Goal: Task Accomplishment & Management: Manage account settings

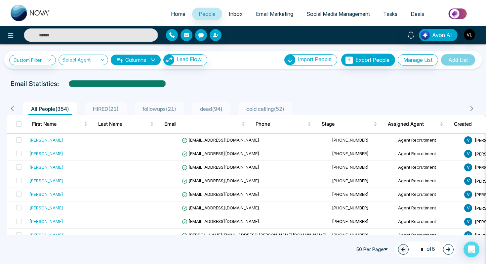
click at [174, 15] on span "Home" at bounding box center [178, 14] width 15 height 7
select select "*"
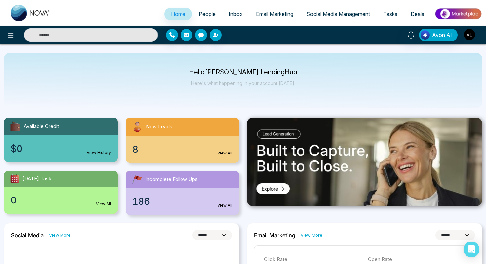
click at [473, 36] on img "button" at bounding box center [469, 34] width 11 height 11
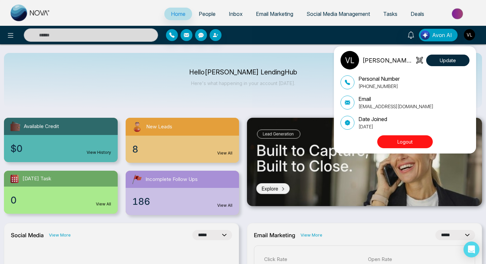
click at [408, 34] on div "Vrinda LendingHub Update Personal Number +16474715957 Email careers@lendinghub.…" at bounding box center [243, 132] width 486 height 264
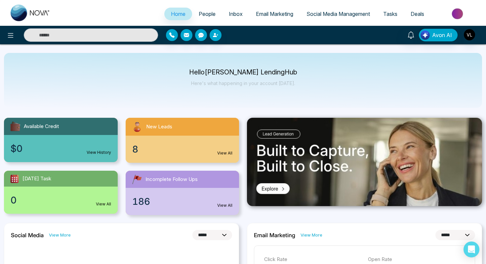
click at [461, 36] on div "Avon AI" at bounding box center [385, 35] width 195 height 13
click at [463, 43] on div "Avon AI" at bounding box center [243, 35] width 486 height 19
click at [467, 39] on img "button" at bounding box center [469, 34] width 11 height 11
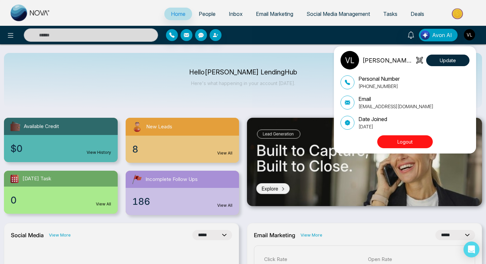
click at [400, 140] on button "Logout" at bounding box center [405, 141] width 56 height 13
